Goal: Task Accomplishment & Management: Manage account settings

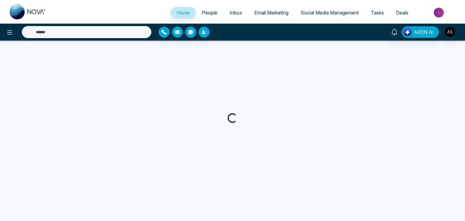
select select "*"
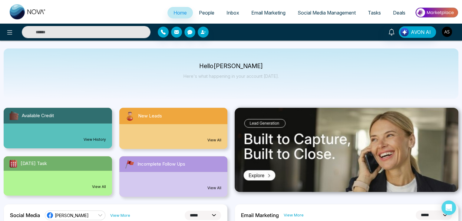
click at [452, 34] on img "button" at bounding box center [447, 32] width 10 height 10
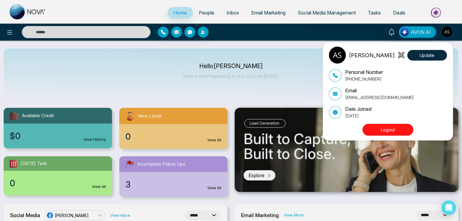
click at [394, 128] on button "Logout" at bounding box center [388, 130] width 51 height 12
